Goal: Information Seeking & Learning: Learn about a topic

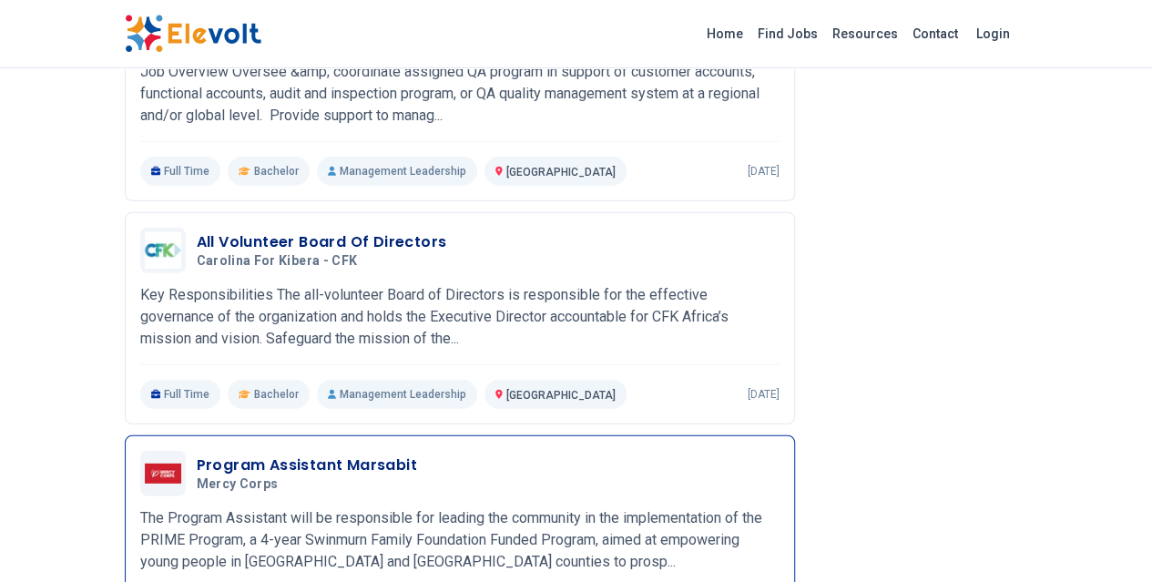
scroll to position [2417, 0]
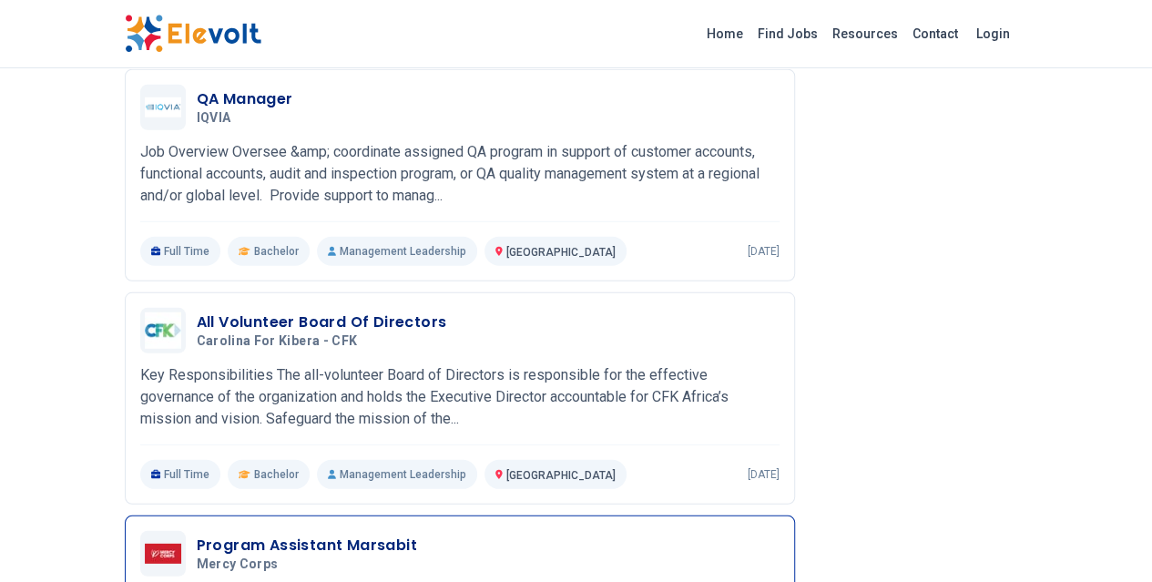
click at [197, 535] on h3 "Program Assistant Marsabit" at bounding box center [307, 546] width 220 height 22
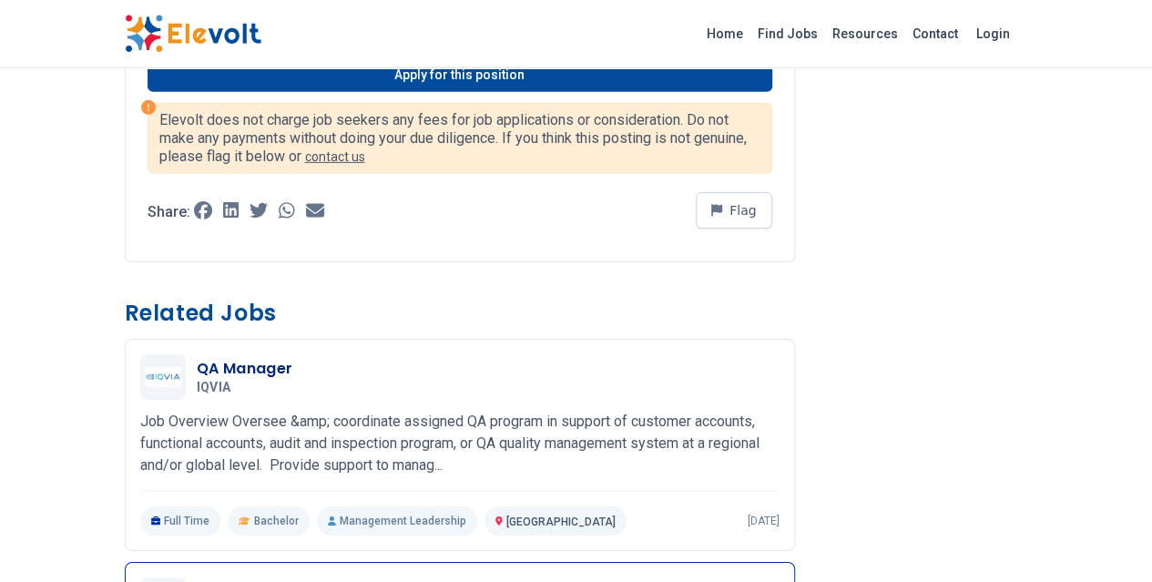
scroll to position [2914, 0]
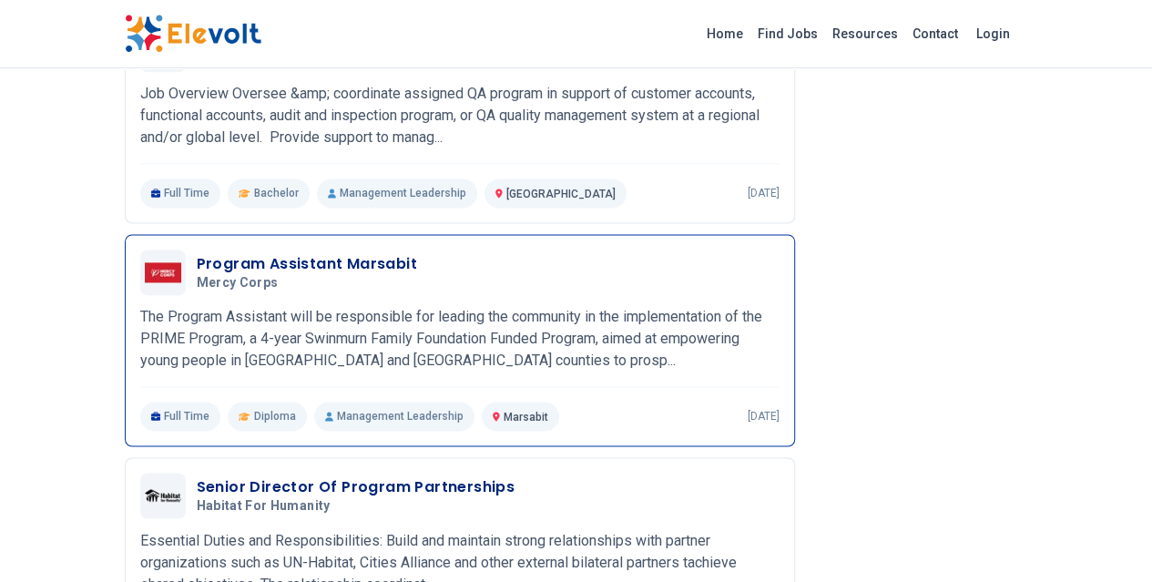
scroll to position [1275, 0]
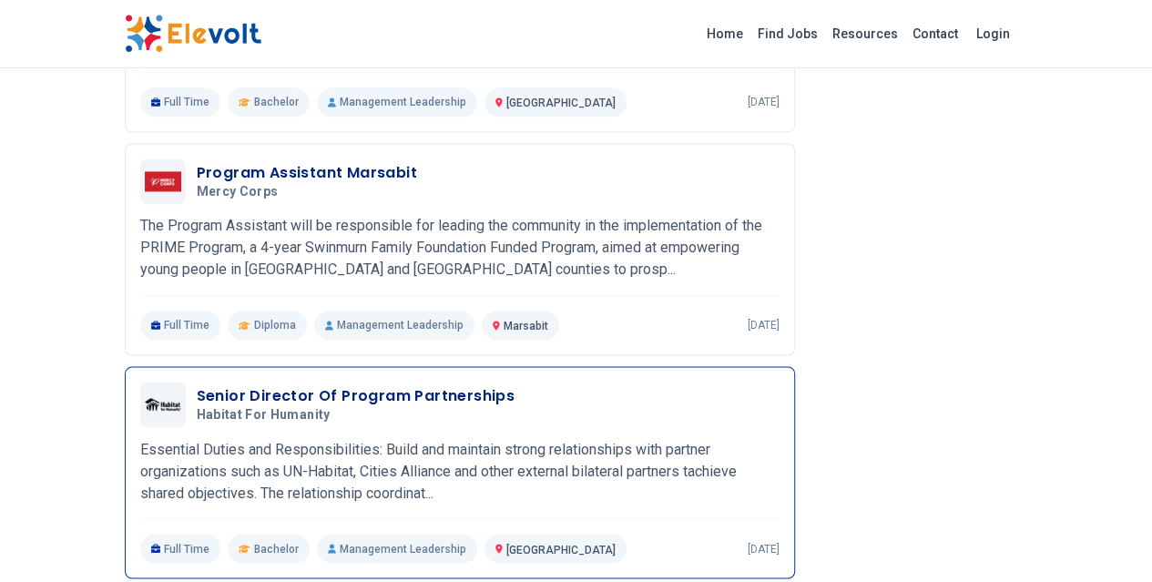
click at [780, 541] on p "[DATE]" at bounding box center [764, 548] width 32 height 15
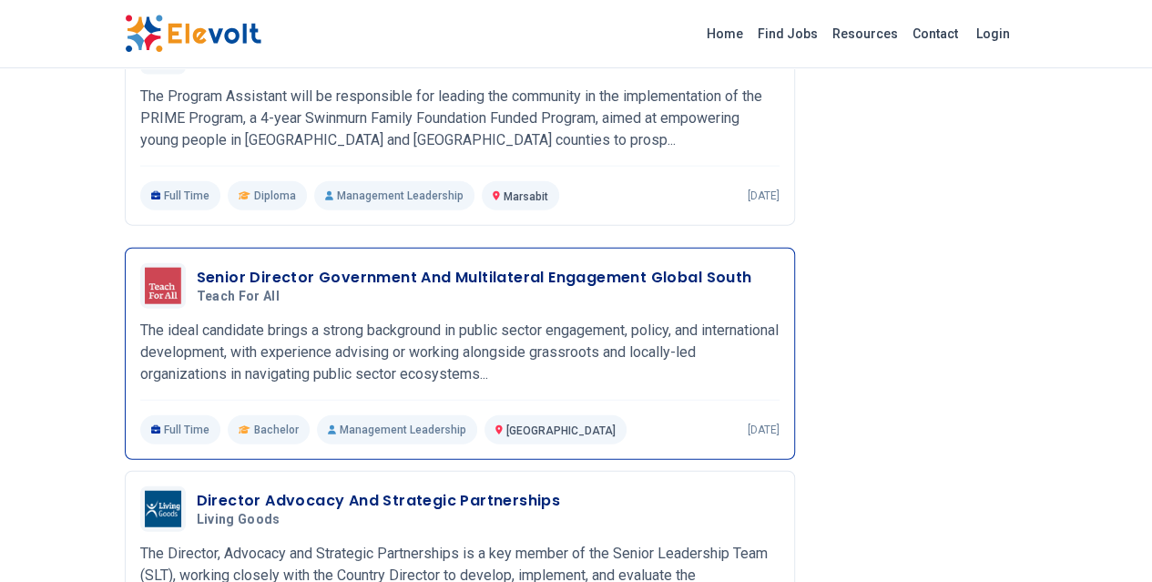
scroll to position [2095, 0]
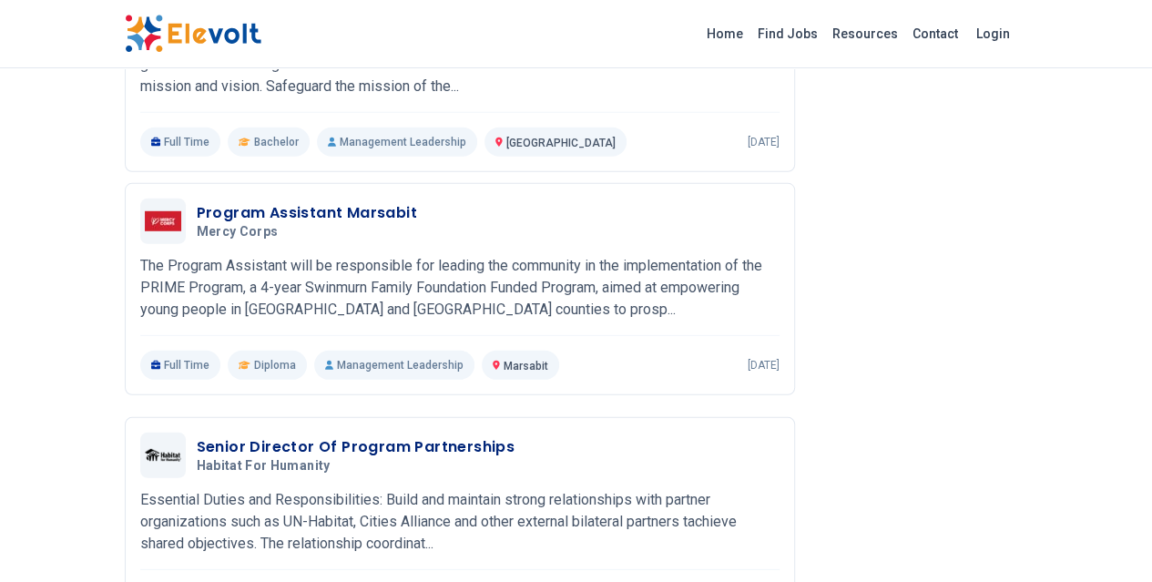
scroll to position [2641, 0]
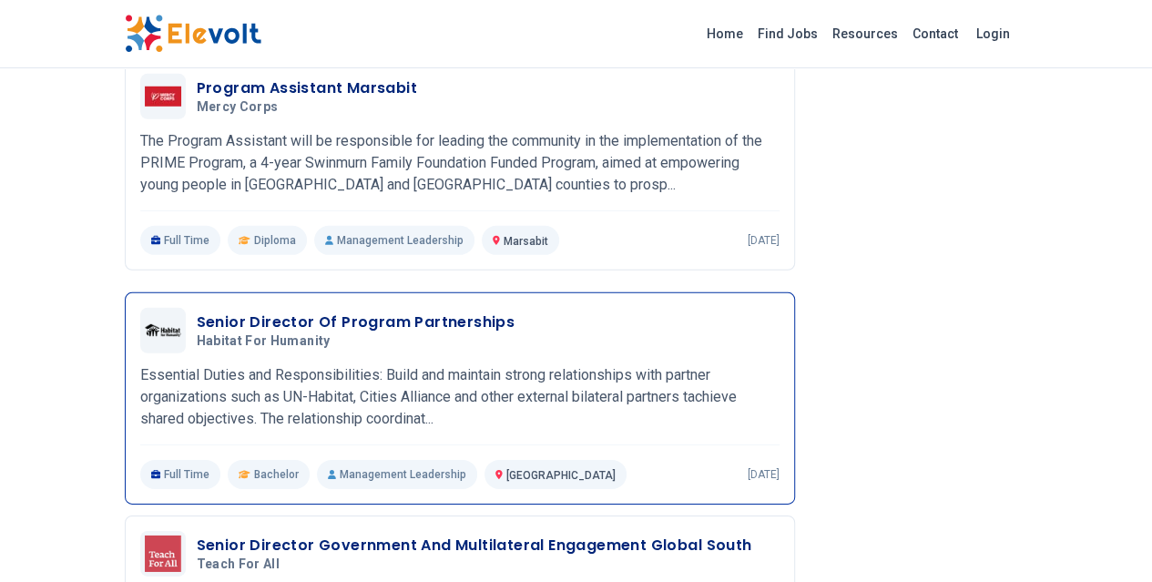
drag, startPoint x: 277, startPoint y: 239, endPoint x: 607, endPoint y: 168, distance: 338.0
click at [607, 292] on div "Senior Director Of Program Partnerships Habitat for Humanity 07/24/2025 08/23/2…" at bounding box center [460, 398] width 670 height 212
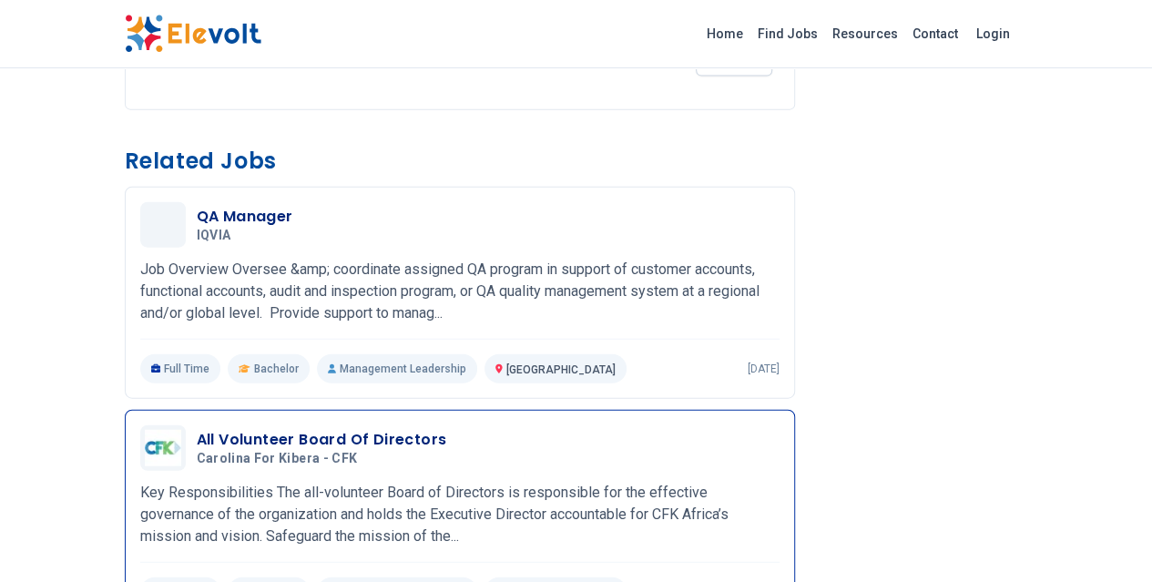
scroll to position [2100, 0]
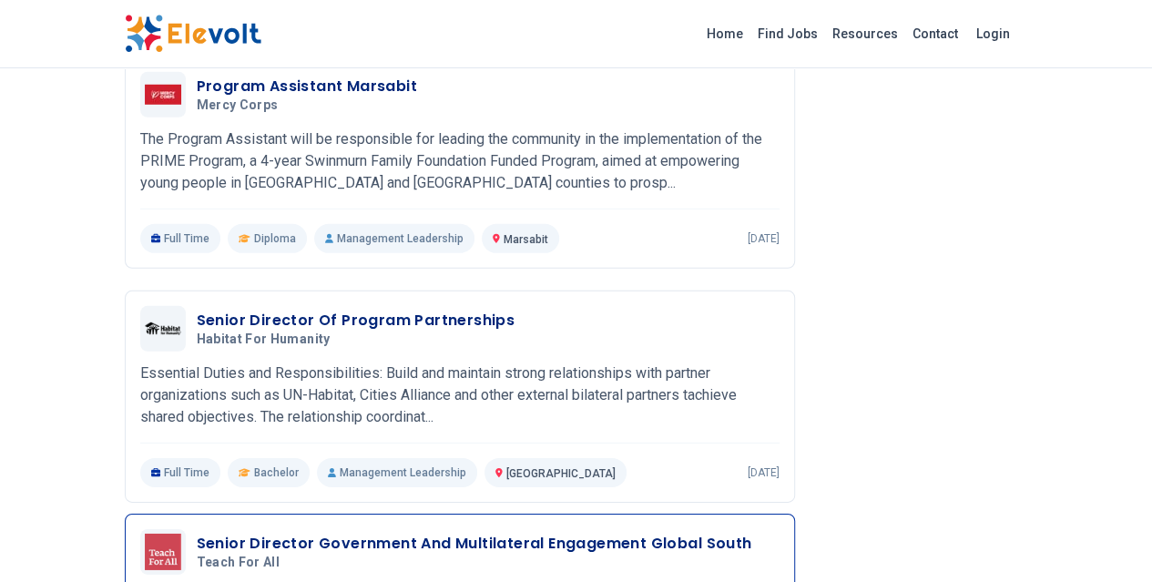
scroll to position [2583, 0]
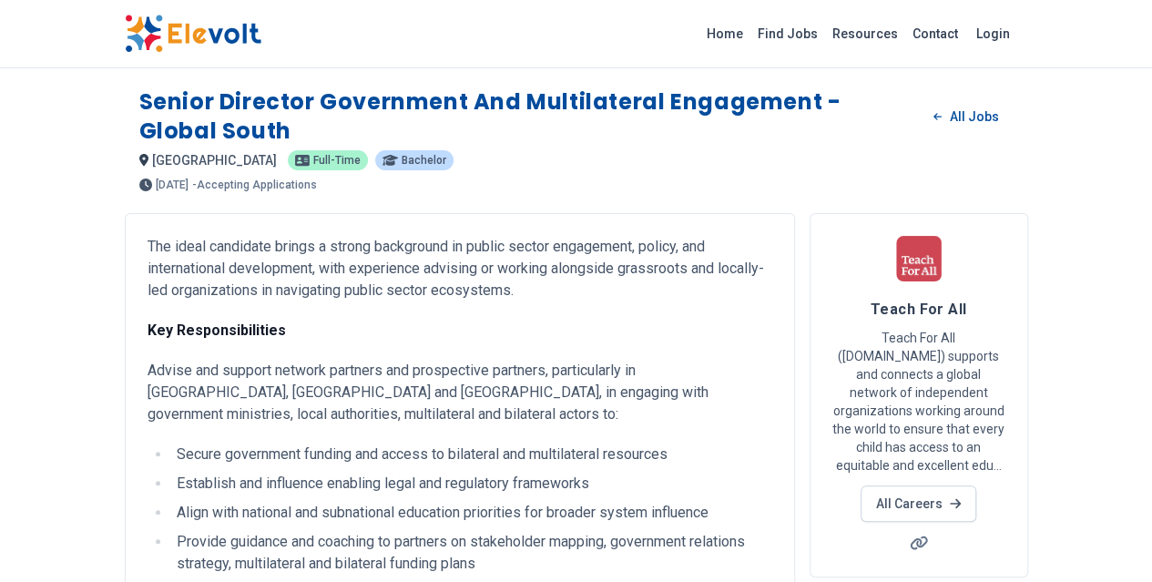
drag, startPoint x: 304, startPoint y: 107, endPoint x: 115, endPoint y: 93, distance: 190.0
